Goal: Information Seeking & Learning: Learn about a topic

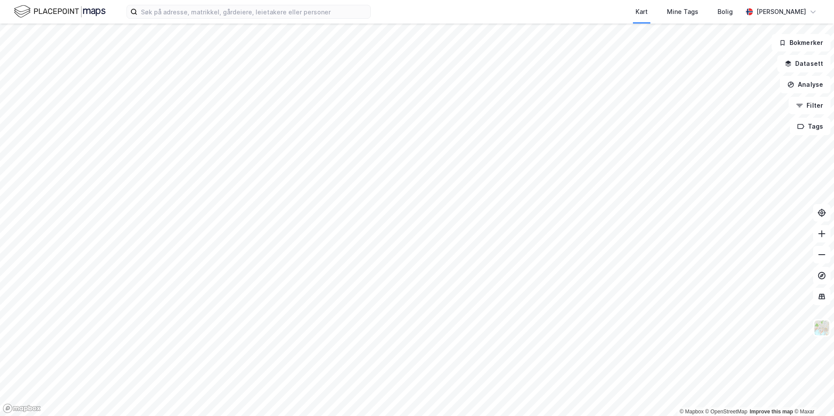
click at [222, 19] on div "Kart Mine Tags Bolig [PERSON_NAME]" at bounding box center [417, 12] width 834 height 24
click at [223, 13] on input at bounding box center [253, 11] width 233 height 13
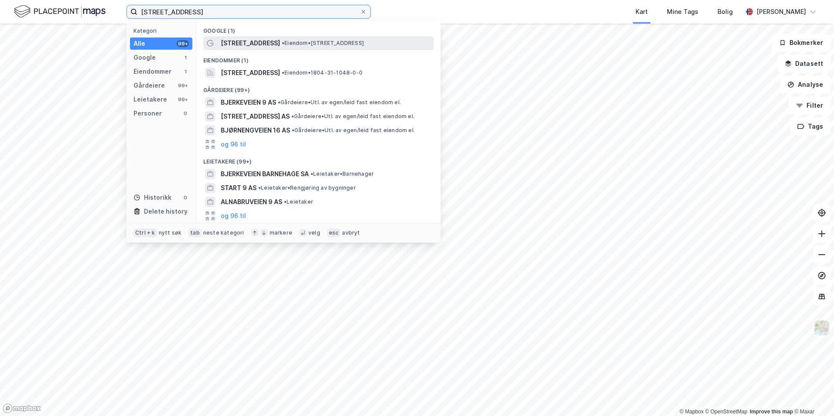
type input "[STREET_ADDRESS]"
click at [262, 48] on div "[STREET_ADDRESS] • Eiendom • [STREET_ADDRESS]" at bounding box center [318, 43] width 230 height 14
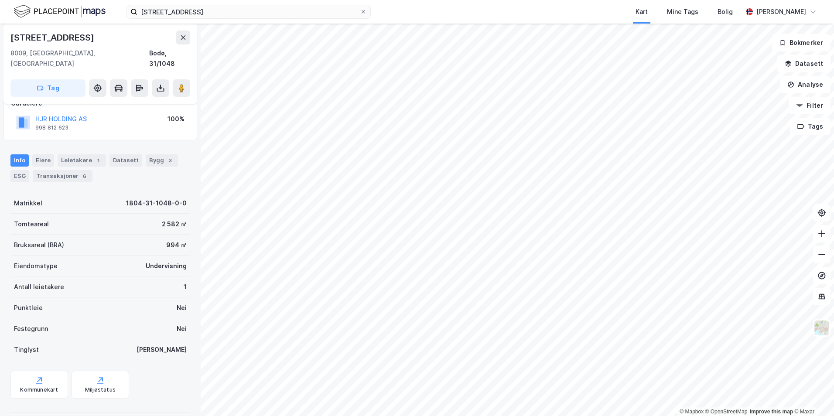
scroll to position [59, 0]
